Goal: Task Accomplishment & Management: Use online tool/utility

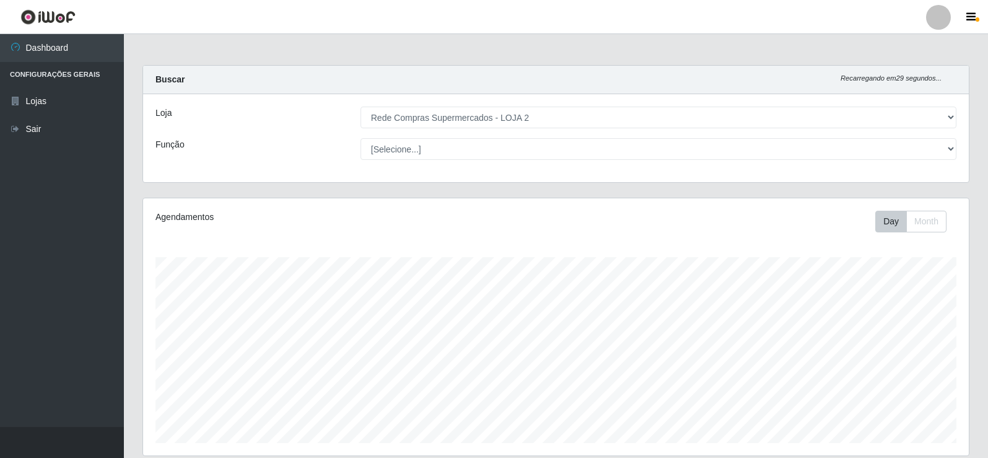
select select "161"
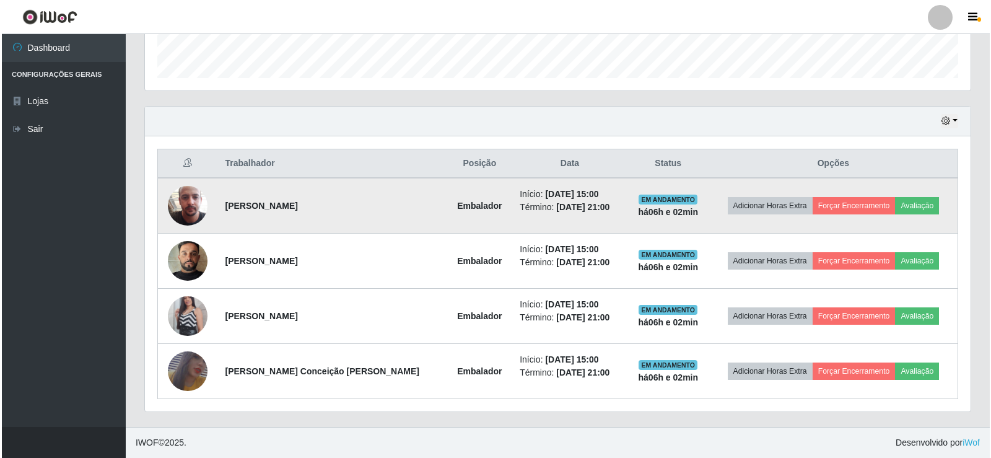
scroll to position [257, 825]
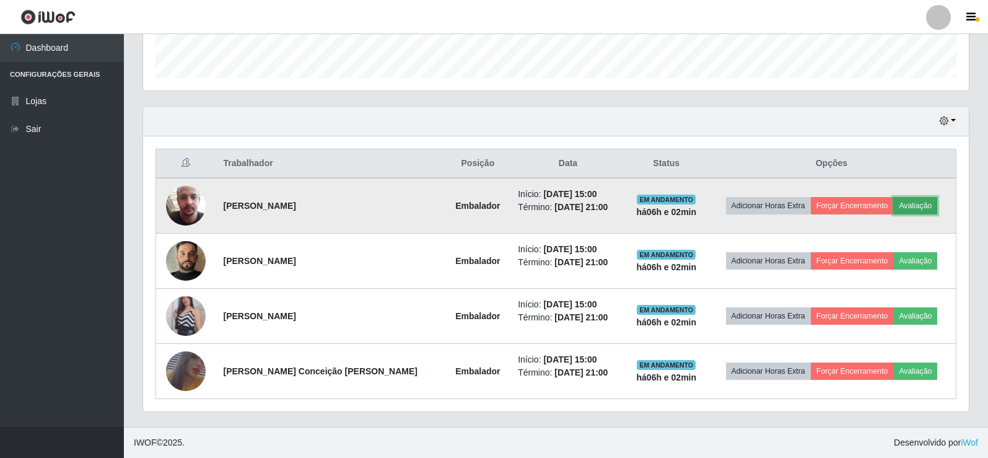
click at [926, 206] on button "Avaliação" at bounding box center [915, 205] width 44 height 17
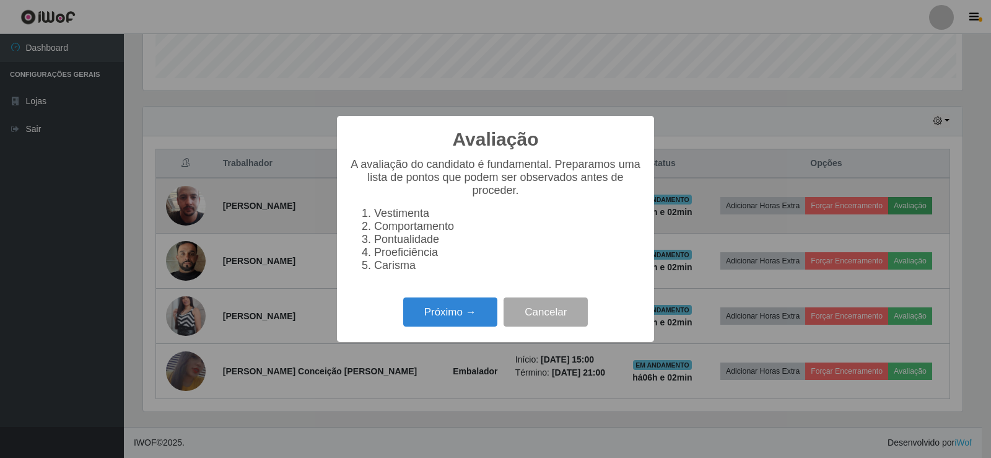
scroll to position [257, 819]
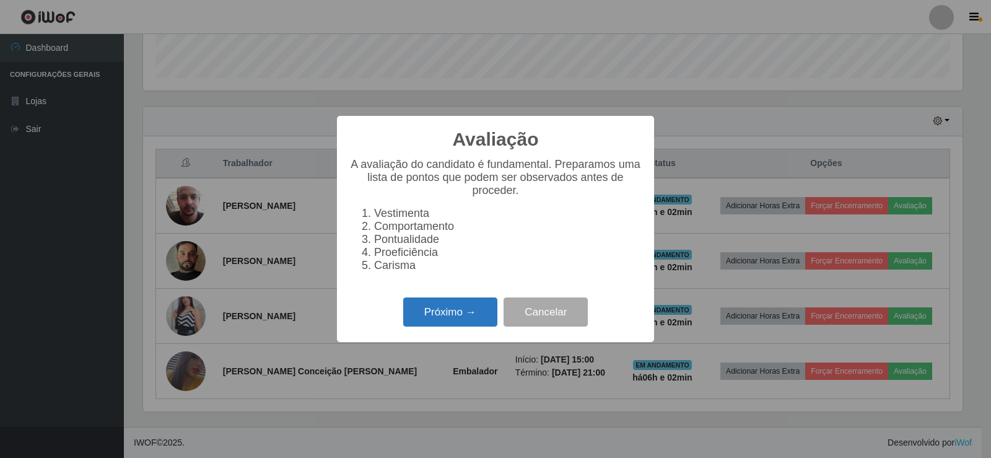
click at [438, 314] on button "Próximo →" at bounding box center [450, 311] width 94 height 29
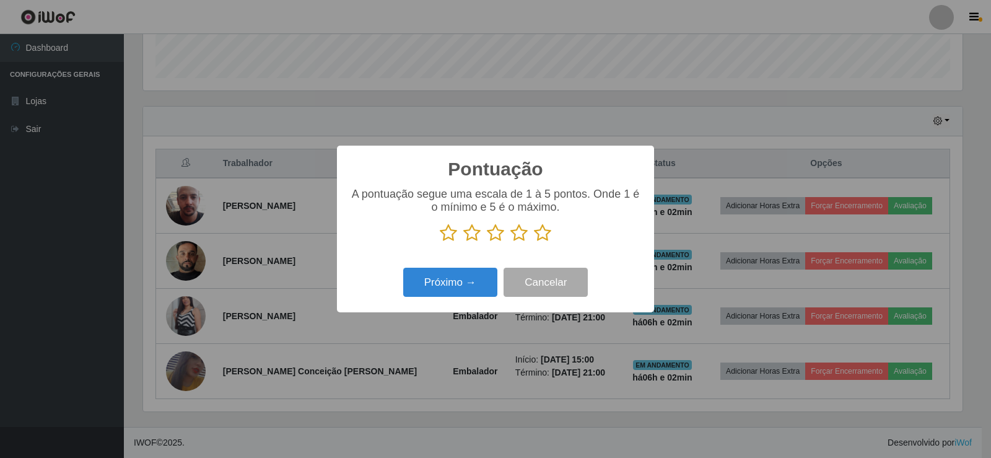
click at [549, 234] on icon at bounding box center [542, 233] width 17 height 19
click at [534, 242] on input "radio" at bounding box center [534, 242] width 0 height 0
click at [484, 280] on button "Próximo →" at bounding box center [450, 281] width 94 height 29
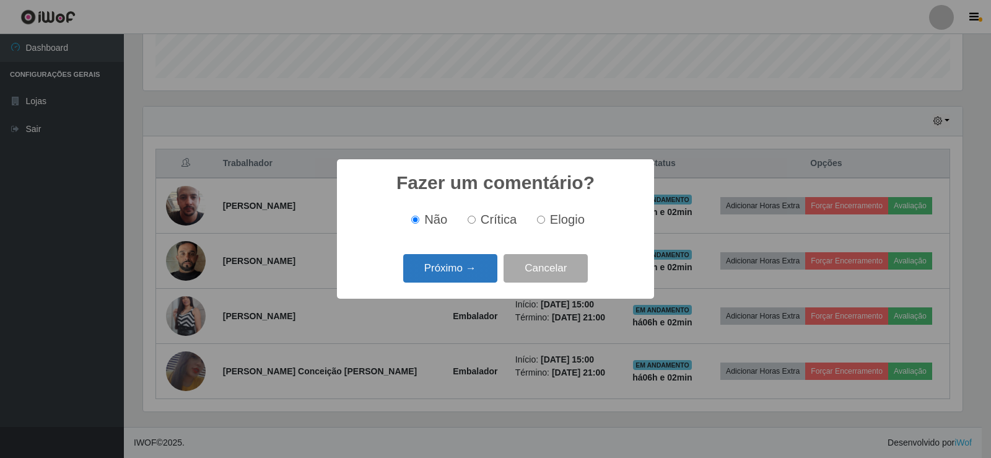
click at [479, 261] on button "Próximo →" at bounding box center [450, 268] width 94 height 29
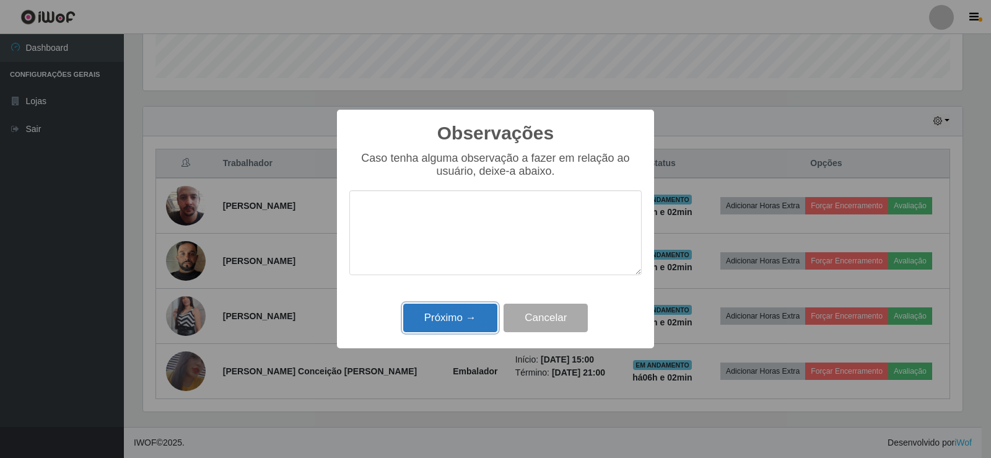
click at [470, 313] on button "Próximo →" at bounding box center [450, 317] width 94 height 29
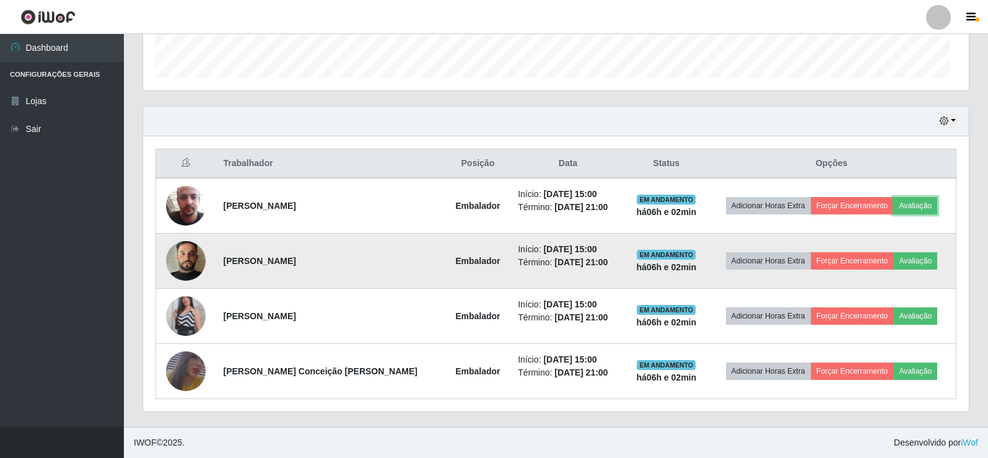
scroll to position [257, 825]
click at [904, 257] on button "Avaliação" at bounding box center [915, 260] width 44 height 17
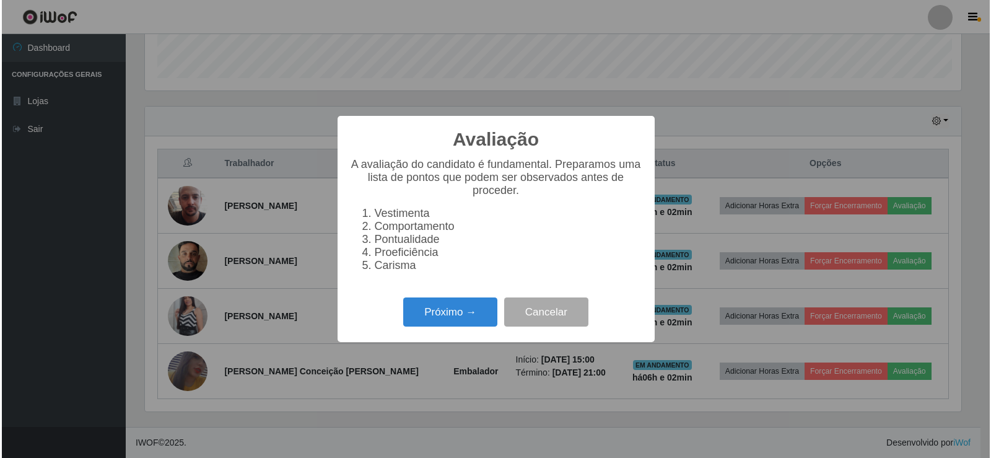
scroll to position [257, 819]
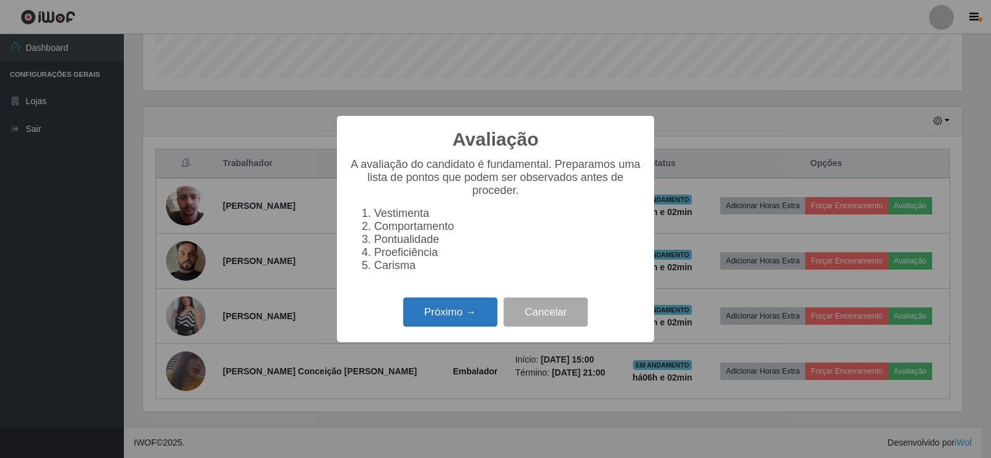
click at [470, 323] on button "Próximo →" at bounding box center [450, 311] width 94 height 29
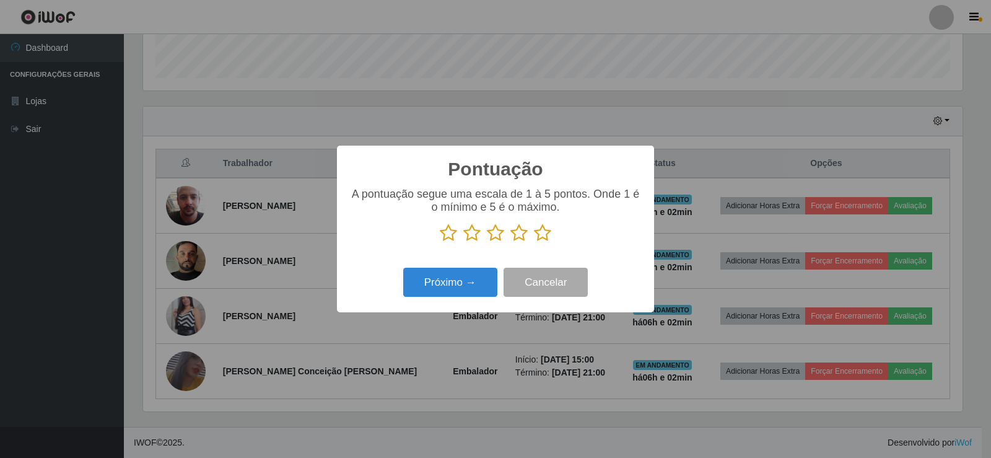
click at [537, 234] on icon at bounding box center [542, 233] width 17 height 19
click at [534, 242] on input "radio" at bounding box center [534, 242] width 0 height 0
click at [471, 283] on button "Próximo →" at bounding box center [450, 281] width 94 height 29
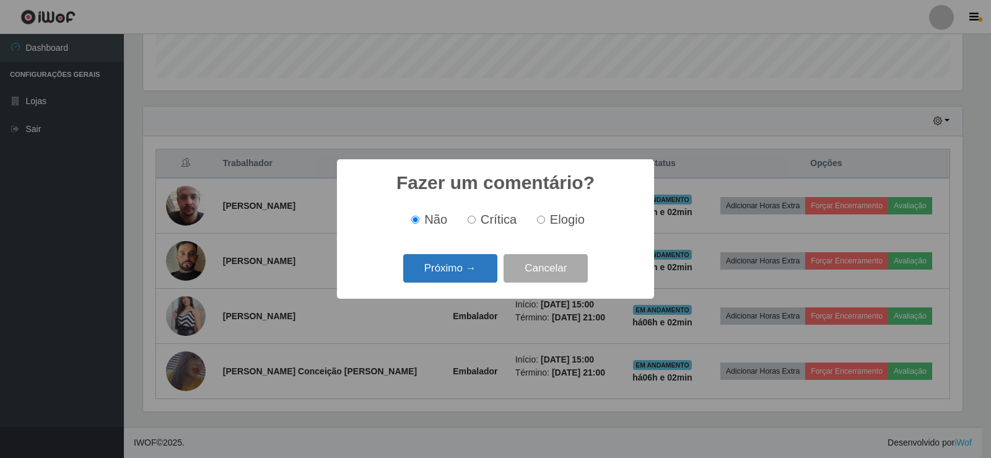
click at [469, 279] on button "Próximo →" at bounding box center [450, 268] width 94 height 29
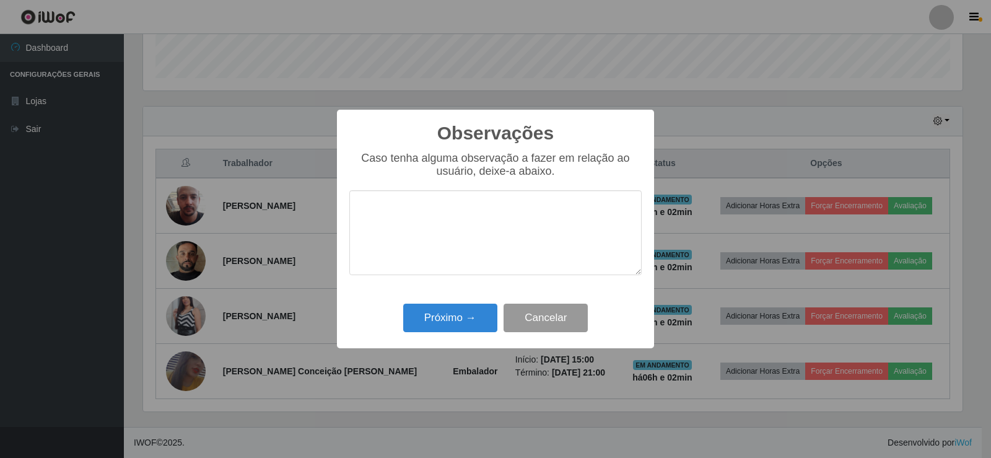
drag, startPoint x: 466, startPoint y: 304, endPoint x: 550, endPoint y: 315, distance: 85.6
click at [466, 305] on div "Próximo → Cancelar" at bounding box center [495, 317] width 292 height 35
drag, startPoint x: 461, startPoint y: 315, endPoint x: 615, endPoint y: 311, distance: 154.2
click at [461, 315] on button "Próximo →" at bounding box center [450, 317] width 94 height 29
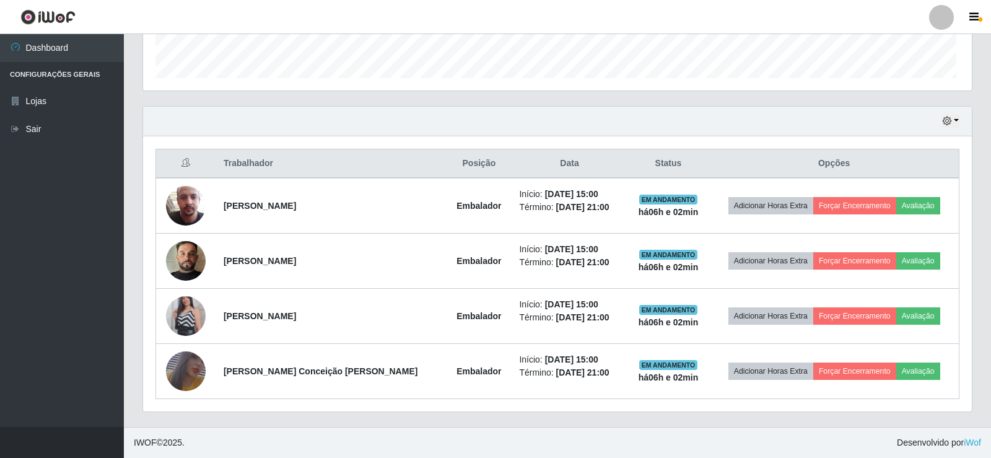
scroll to position [257, 825]
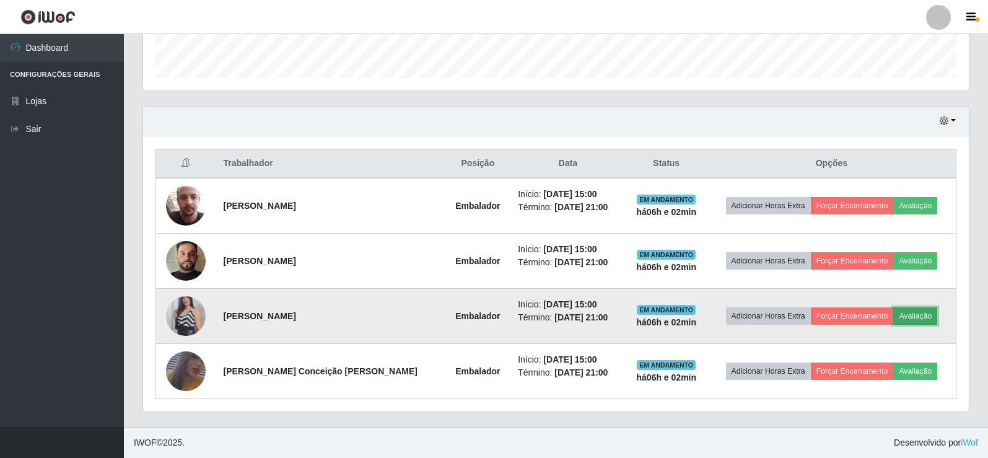
click at [920, 320] on button "Avaliação" at bounding box center [915, 315] width 44 height 17
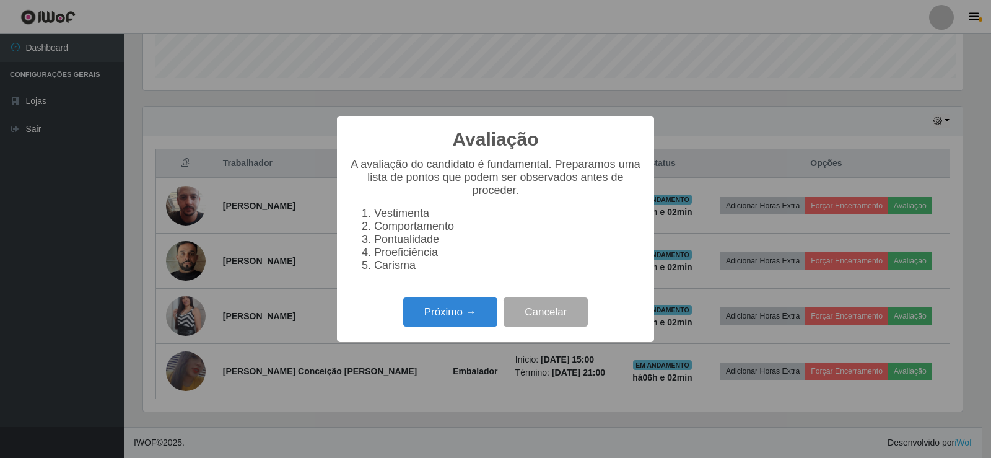
scroll to position [257, 819]
click at [472, 313] on button "Próximo →" at bounding box center [450, 311] width 94 height 29
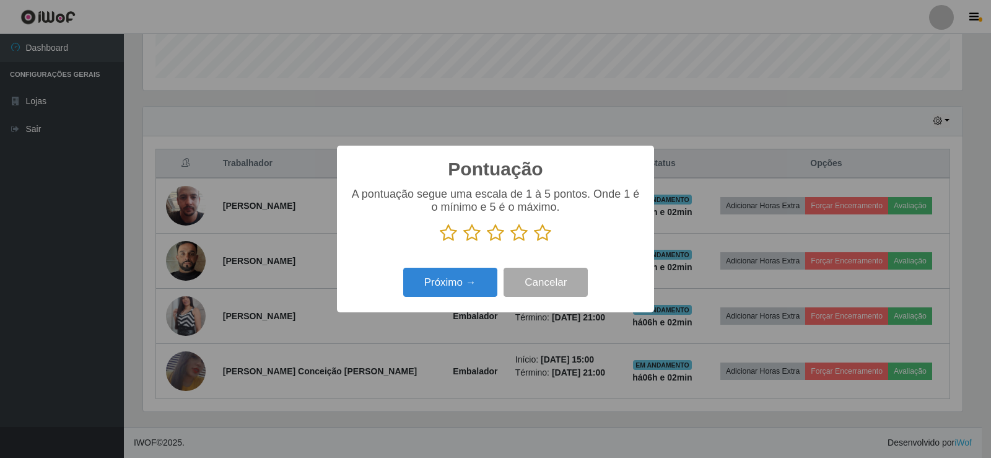
click at [541, 232] on icon at bounding box center [542, 233] width 17 height 19
click at [534, 242] on input "radio" at bounding box center [534, 242] width 0 height 0
click at [438, 285] on button "Próximo →" at bounding box center [450, 281] width 94 height 29
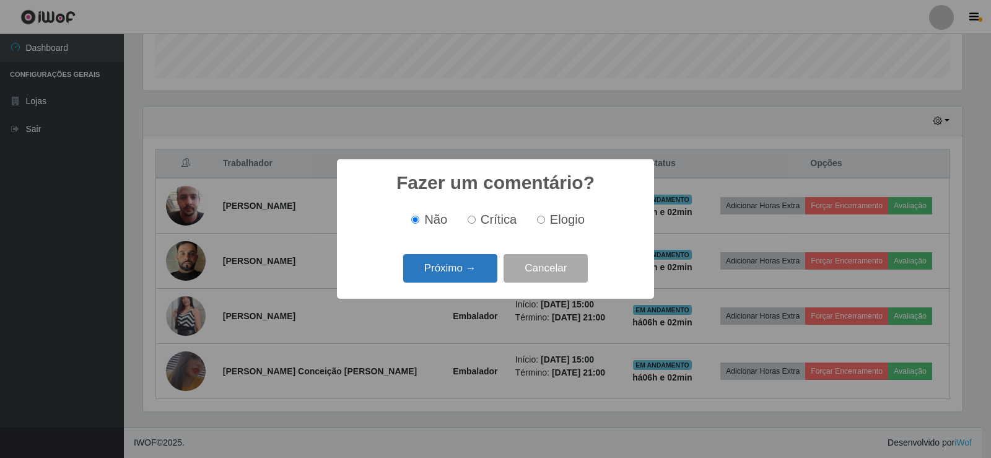
click at [446, 269] on button "Próximo →" at bounding box center [450, 268] width 94 height 29
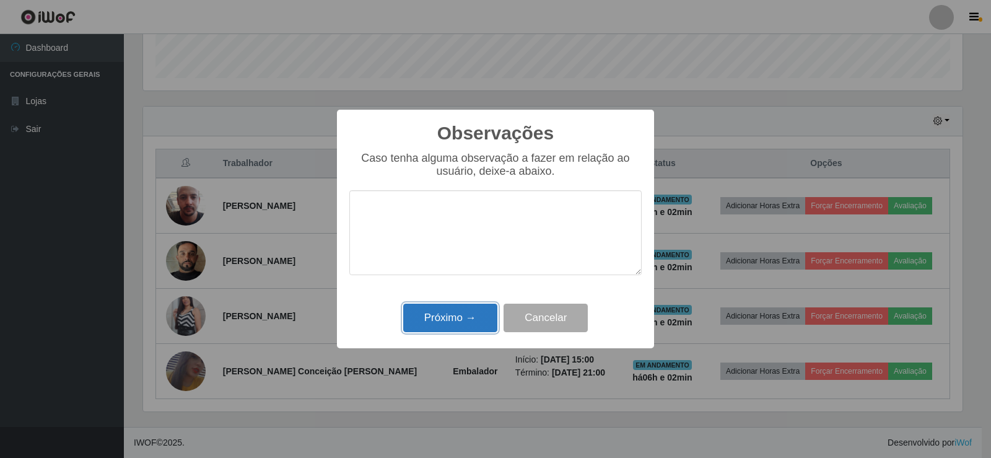
drag, startPoint x: 451, startPoint y: 315, endPoint x: 752, endPoint y: 349, distance: 302.2
click at [453, 316] on button "Próximo →" at bounding box center [450, 317] width 94 height 29
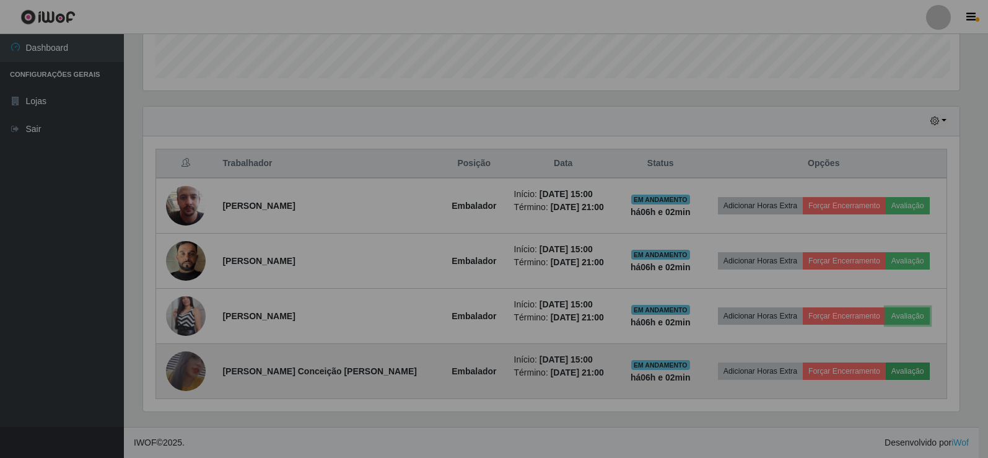
scroll to position [257, 825]
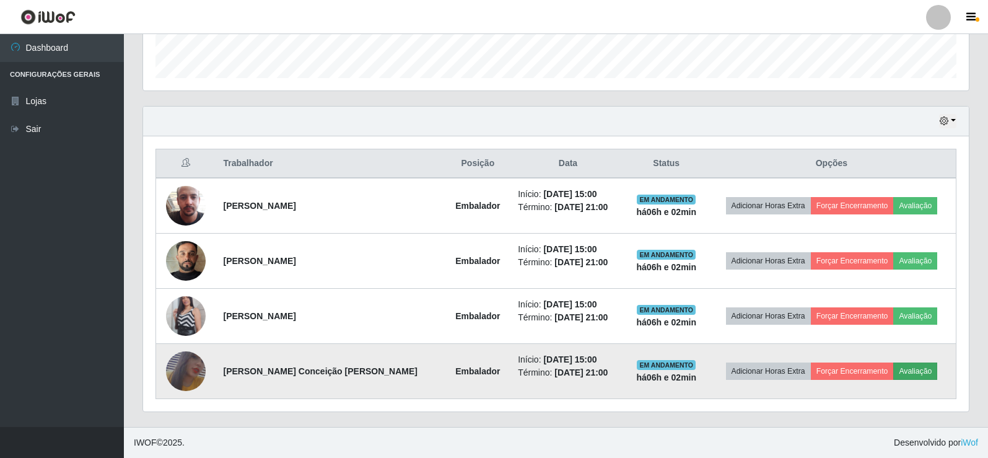
drag, startPoint x: 939, startPoint y: 371, endPoint x: 905, endPoint y: 365, distance: 34.0
click at [934, 372] on td "Adicionar Horas Extra Forçar Encerramento Avaliação" at bounding box center [831, 371] width 249 height 55
click at [905, 365] on button "Avaliação" at bounding box center [915, 370] width 44 height 17
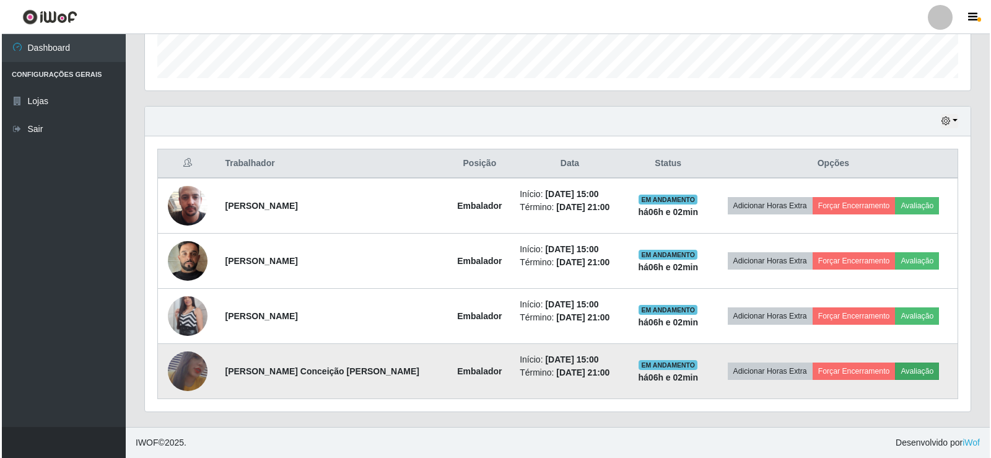
scroll to position [257, 819]
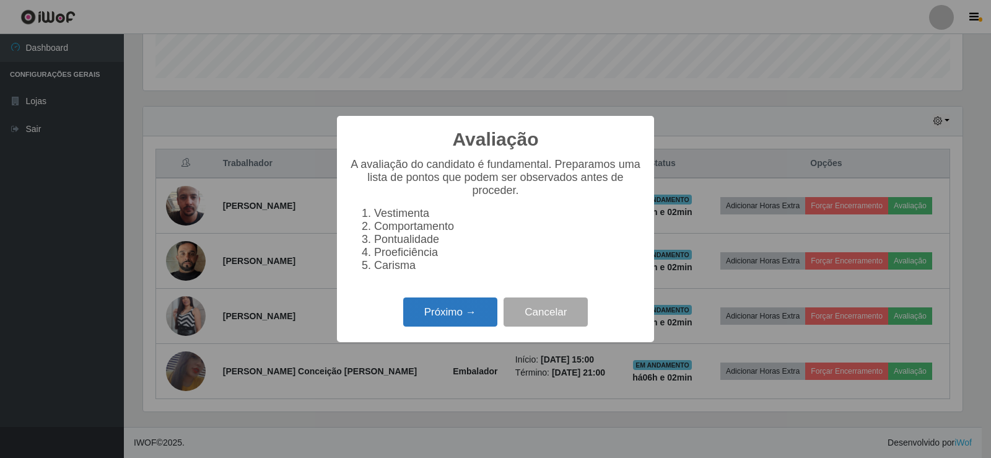
click at [468, 308] on button "Próximo →" at bounding box center [450, 311] width 94 height 29
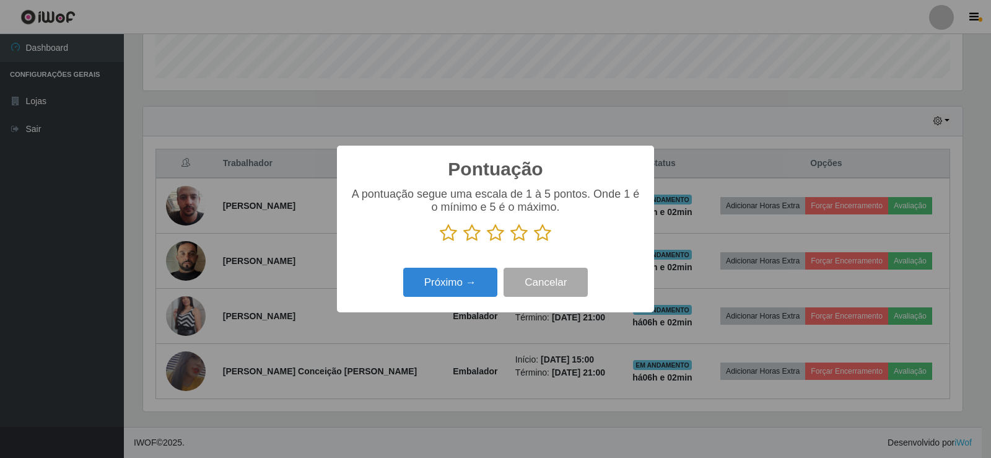
scroll to position [618935, 618373]
click at [543, 238] on icon at bounding box center [542, 233] width 17 height 19
click at [534, 242] on input "radio" at bounding box center [534, 242] width 0 height 0
click at [447, 288] on button "Próximo →" at bounding box center [450, 281] width 94 height 29
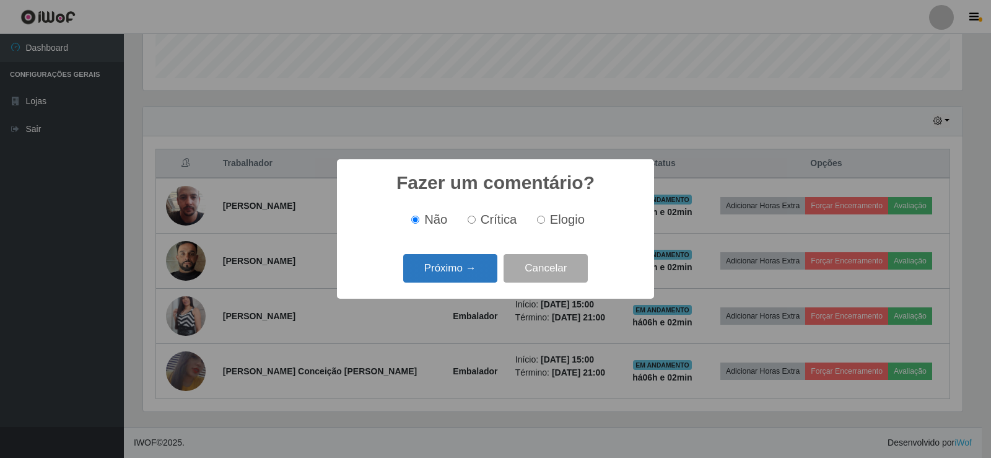
click at [450, 276] on button "Próximo →" at bounding box center [450, 268] width 94 height 29
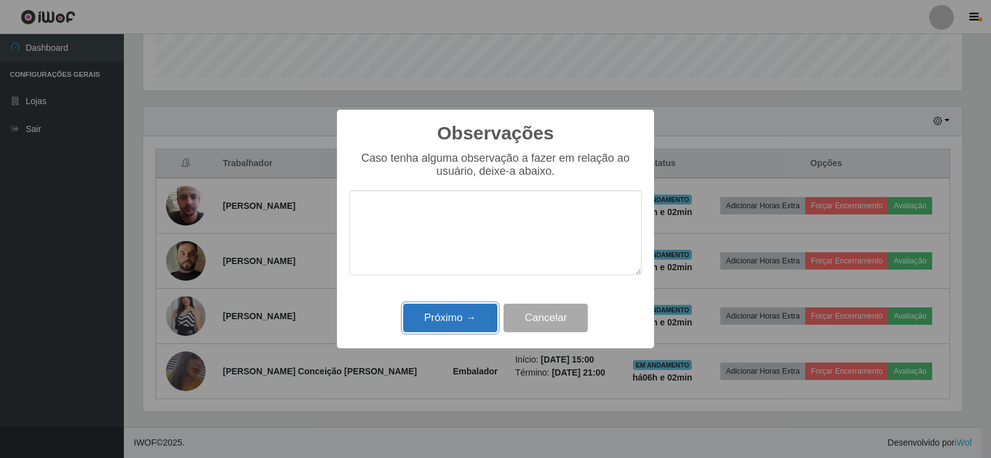
click at [457, 307] on button "Próximo →" at bounding box center [450, 317] width 94 height 29
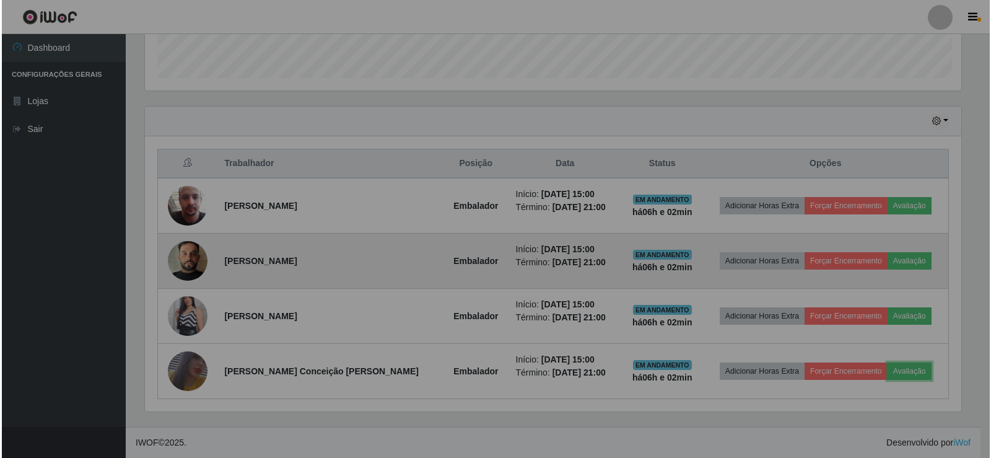
scroll to position [257, 825]
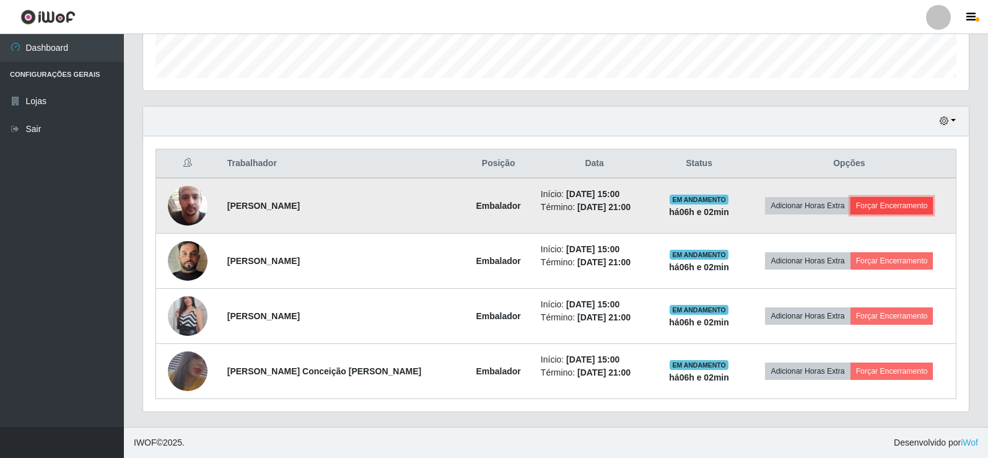
click at [878, 211] on button "Forçar Encerramento" at bounding box center [891, 205] width 83 height 17
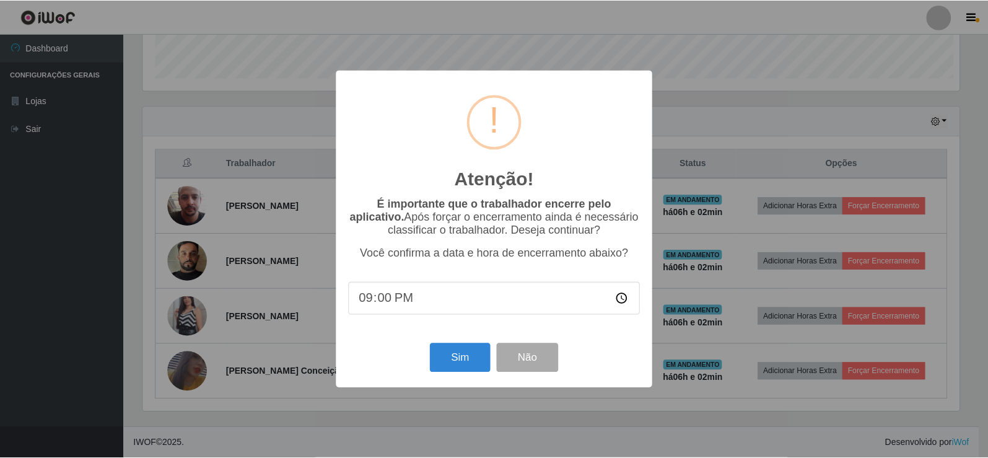
scroll to position [257, 819]
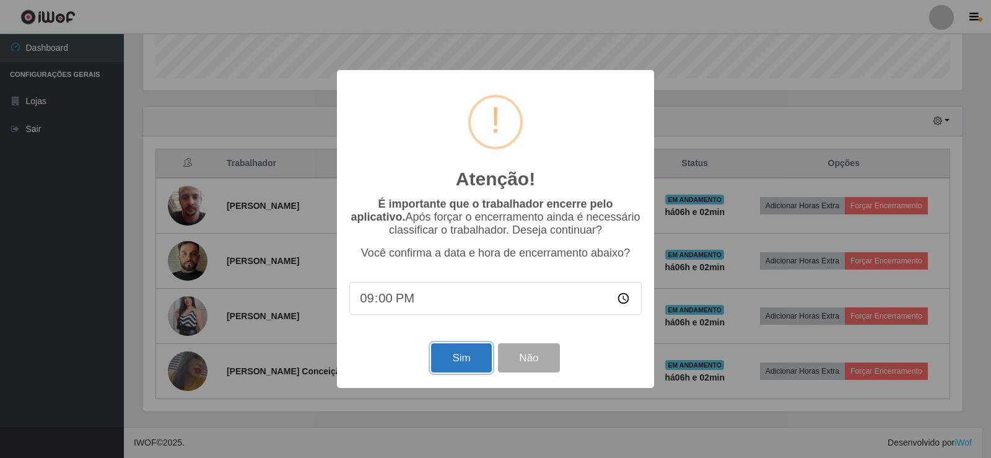
click at [453, 357] on button "Sim" at bounding box center [461, 357] width 60 height 29
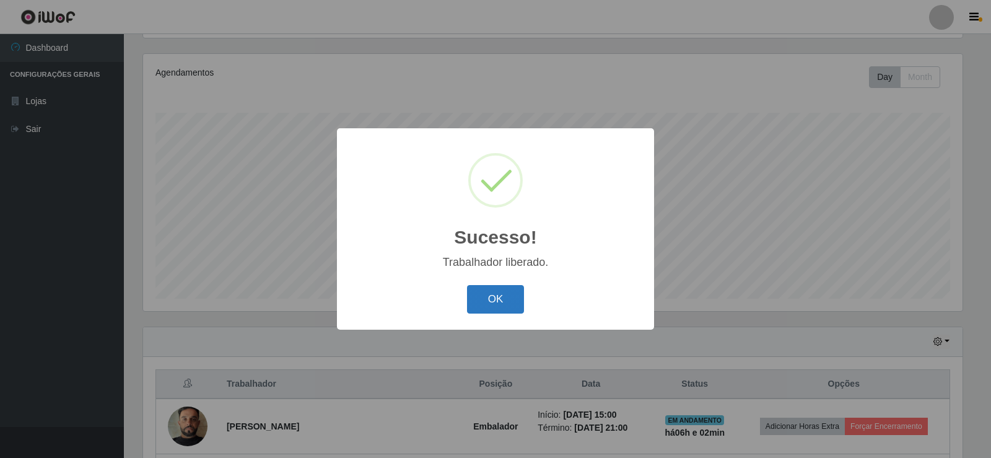
click at [506, 292] on button "OK" at bounding box center [496, 299] width 58 height 29
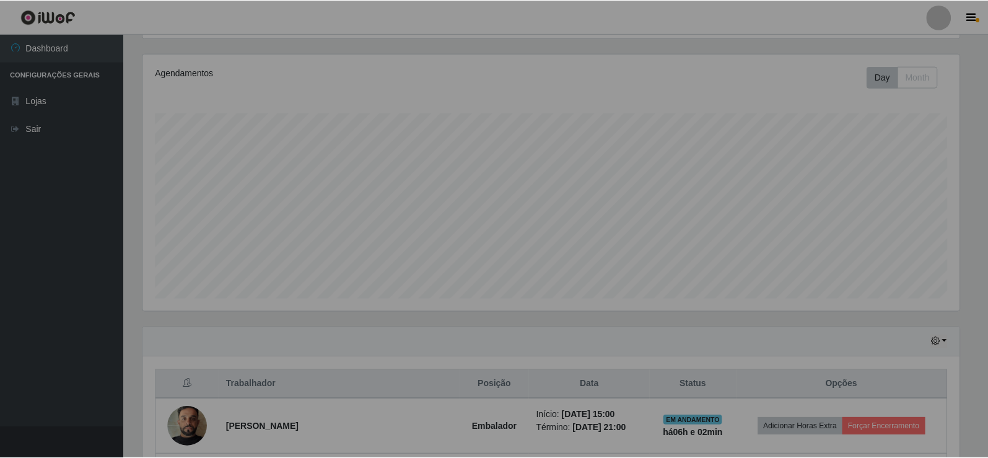
scroll to position [0, 0]
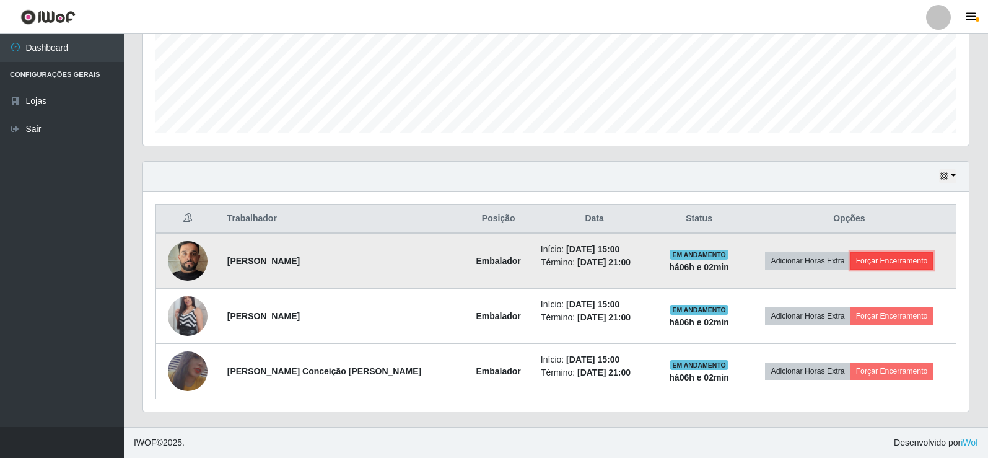
click at [874, 252] on button "Forçar Encerramento" at bounding box center [891, 260] width 83 height 17
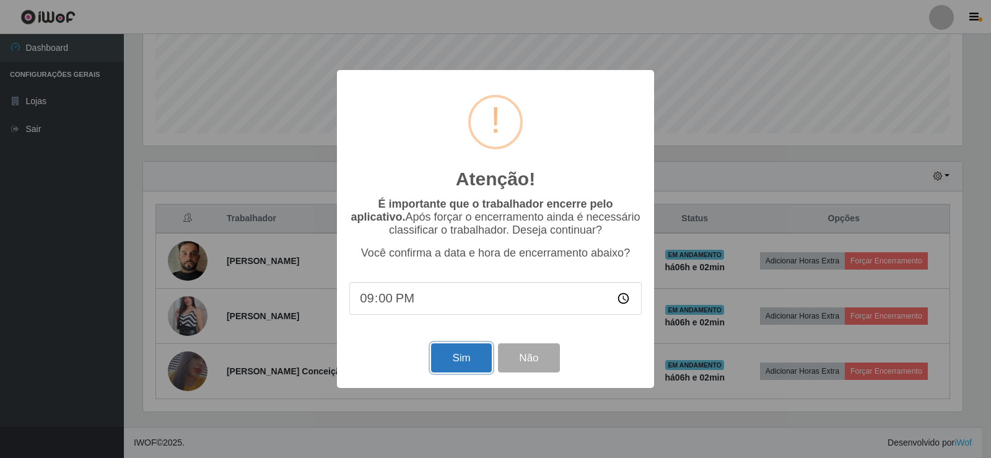
click at [474, 353] on button "Sim" at bounding box center [461, 357] width 60 height 29
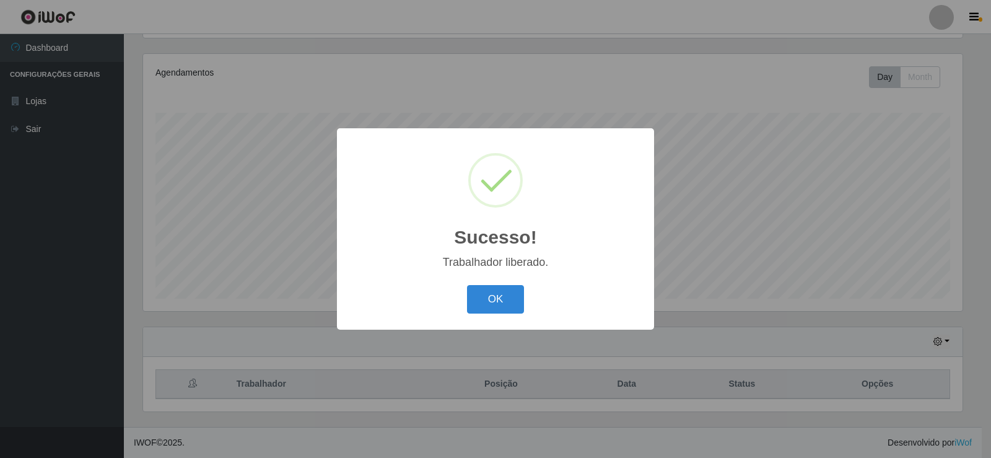
click at [467, 285] on button "OK" at bounding box center [496, 299] width 58 height 29
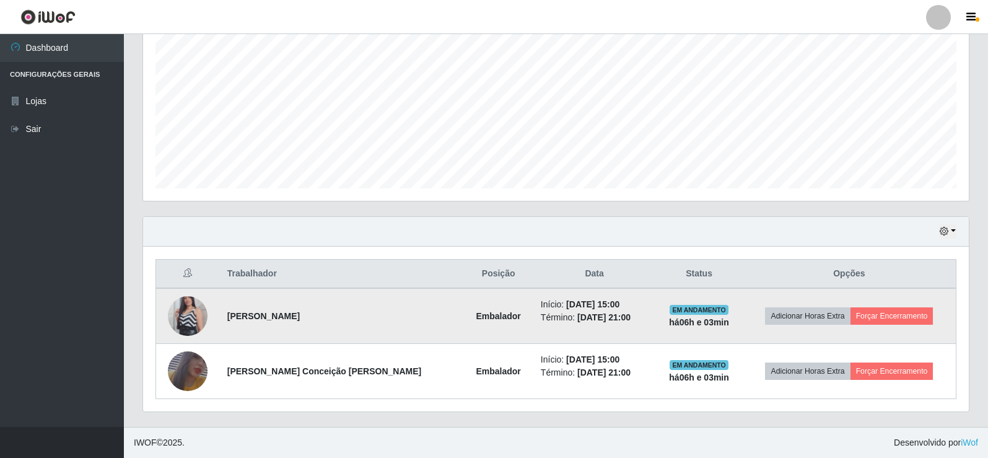
click at [873, 326] on td "Adicionar Horas Extra Forçar Encerramento" at bounding box center [849, 316] width 214 height 56
click at [877, 318] on button "Forçar Encerramento" at bounding box center [891, 315] width 83 height 17
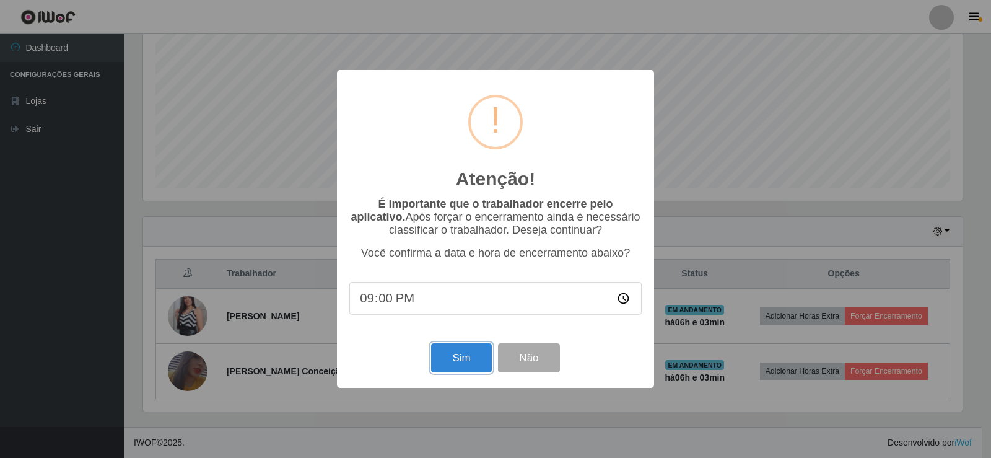
drag, startPoint x: 469, startPoint y: 360, endPoint x: 484, endPoint y: 333, distance: 30.7
click at [472, 360] on button "Sim" at bounding box center [461, 357] width 60 height 29
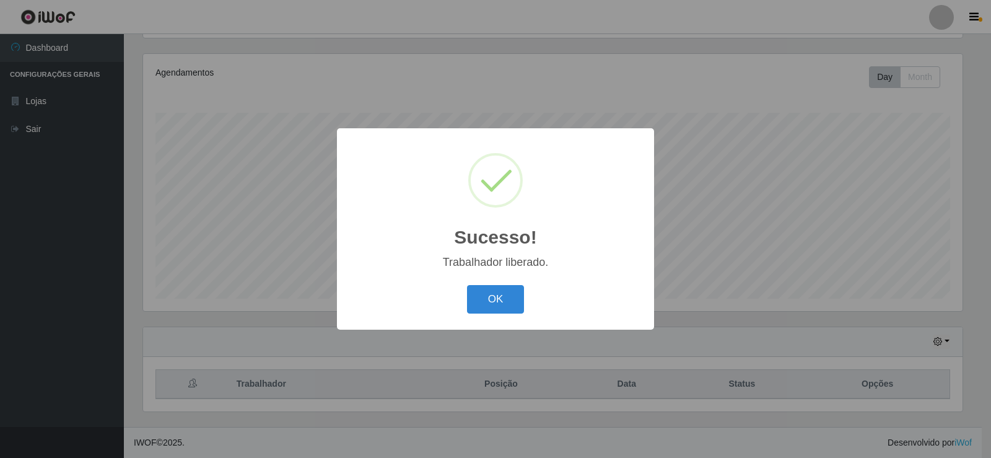
click at [467, 285] on button "OK" at bounding box center [496, 299] width 58 height 29
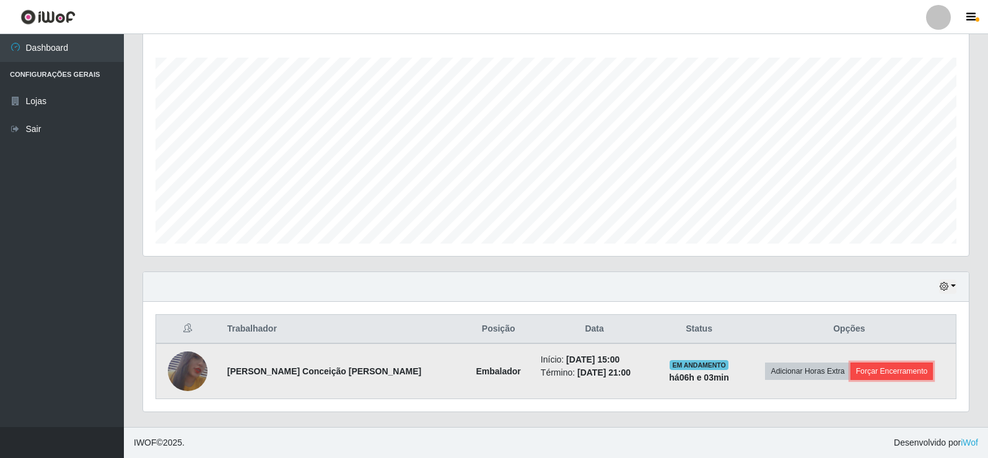
click at [889, 373] on button "Forçar Encerramento" at bounding box center [891, 370] width 83 height 17
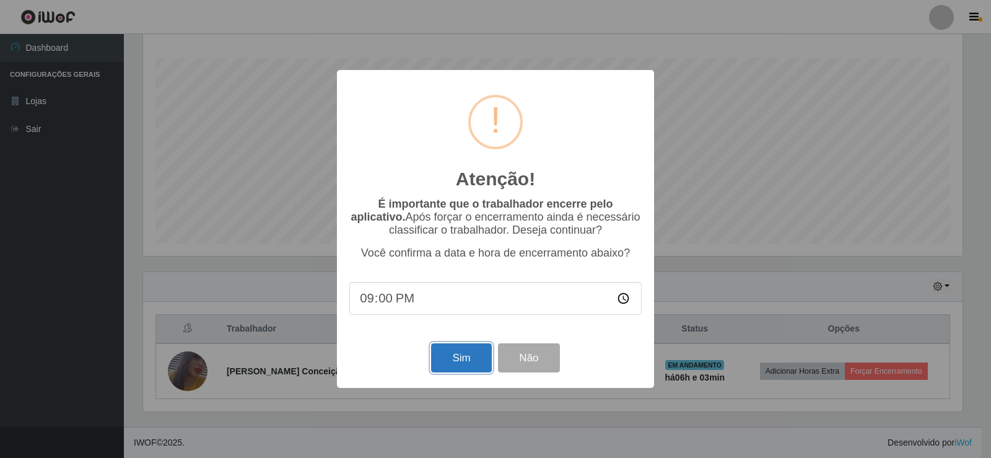
click at [470, 356] on button "Sim" at bounding box center [461, 357] width 60 height 29
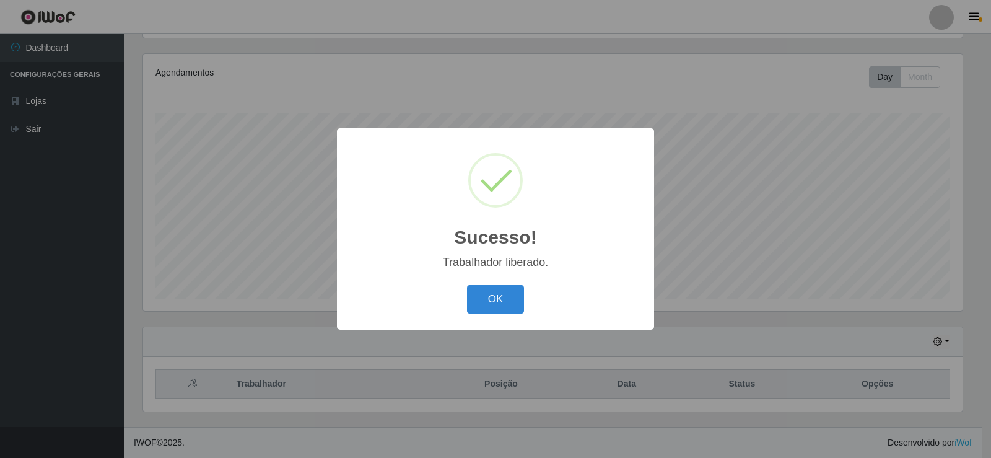
click at [467, 285] on button "OK" at bounding box center [496, 299] width 58 height 29
